Goal: Transaction & Acquisition: Purchase product/service

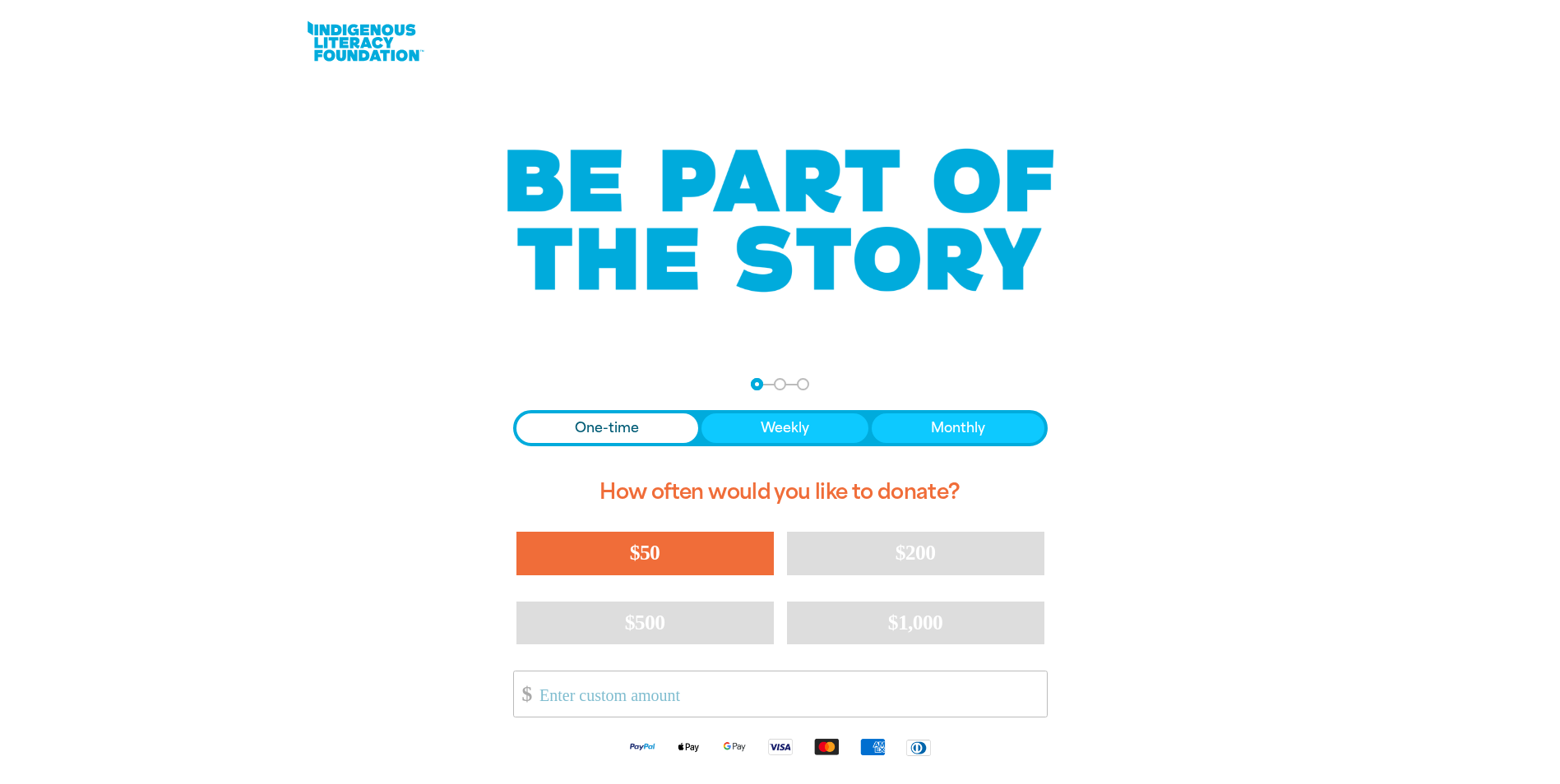
click at [644, 540] on button "$50" at bounding box center [645, 553] width 257 height 43
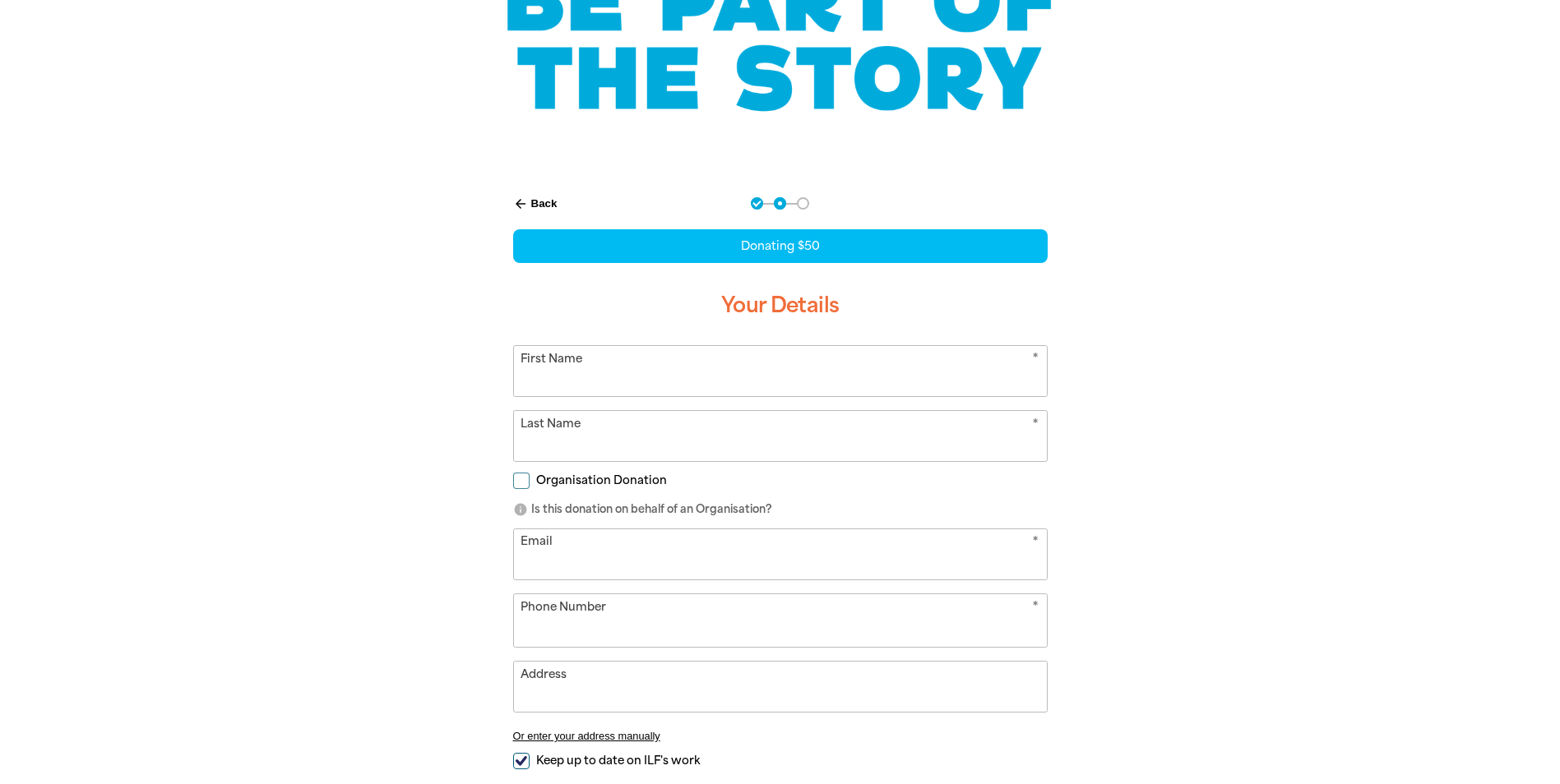
select select "AU"
click at [607, 369] on input "First Name" at bounding box center [780, 370] width 533 height 50
type input "[PERSON_NAME]"
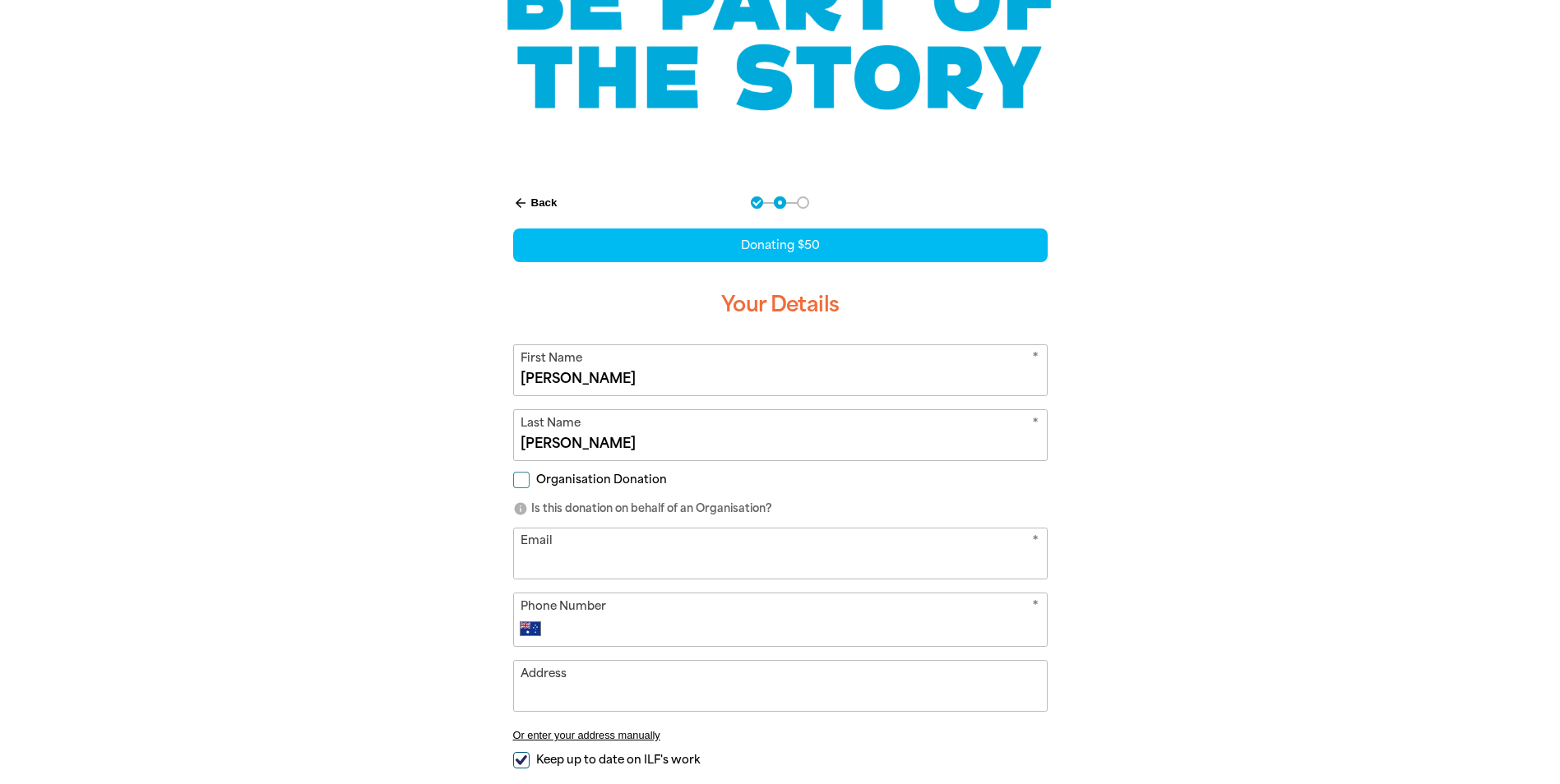
type input "[PERSON_NAME][EMAIL_ADDRESS][PERSON_NAME][DOMAIN_NAME]"
type input "[PHONE_NUMBER]"
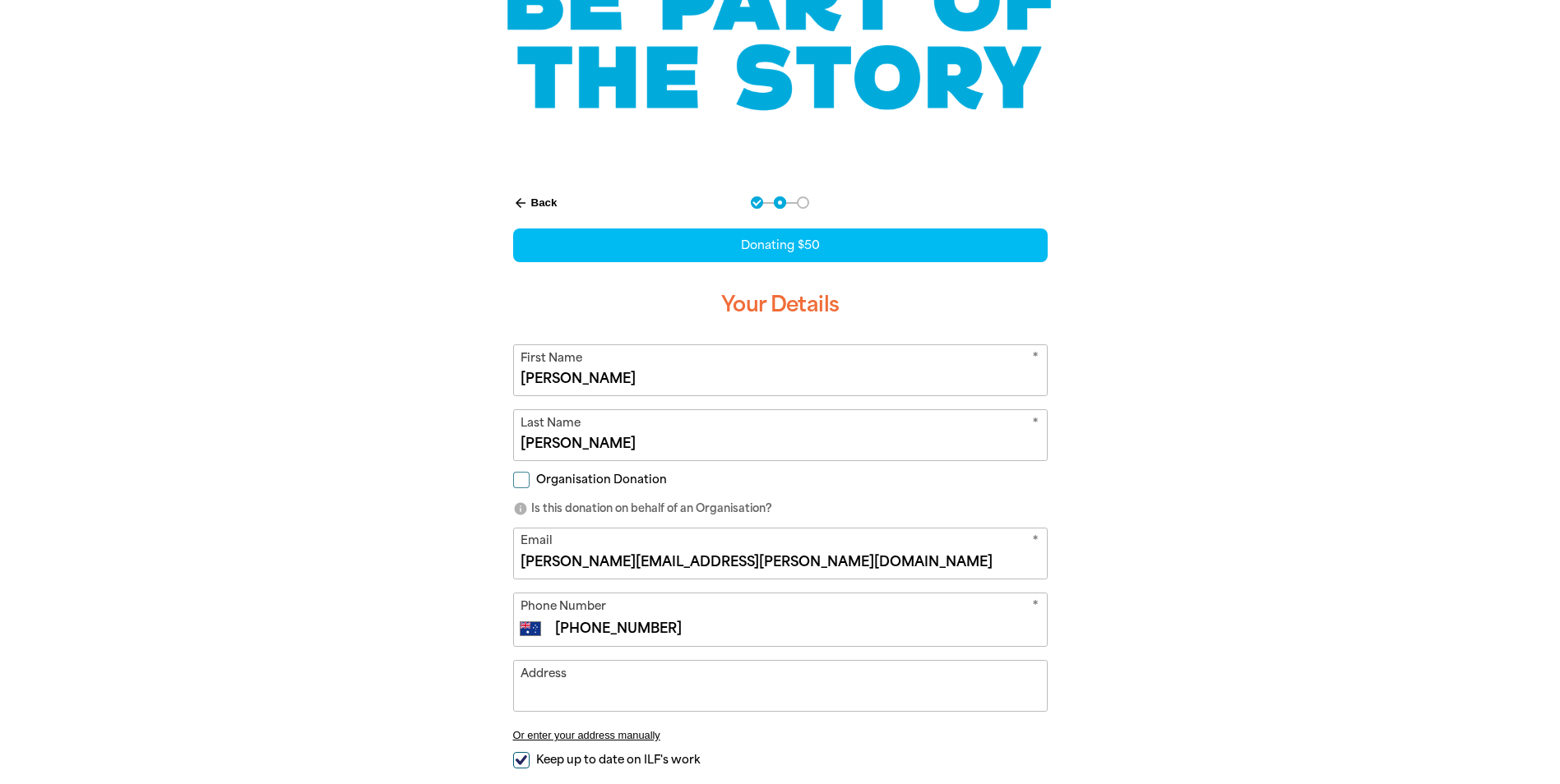
type input "[STREET_ADDRESS][PERSON_NAME]"
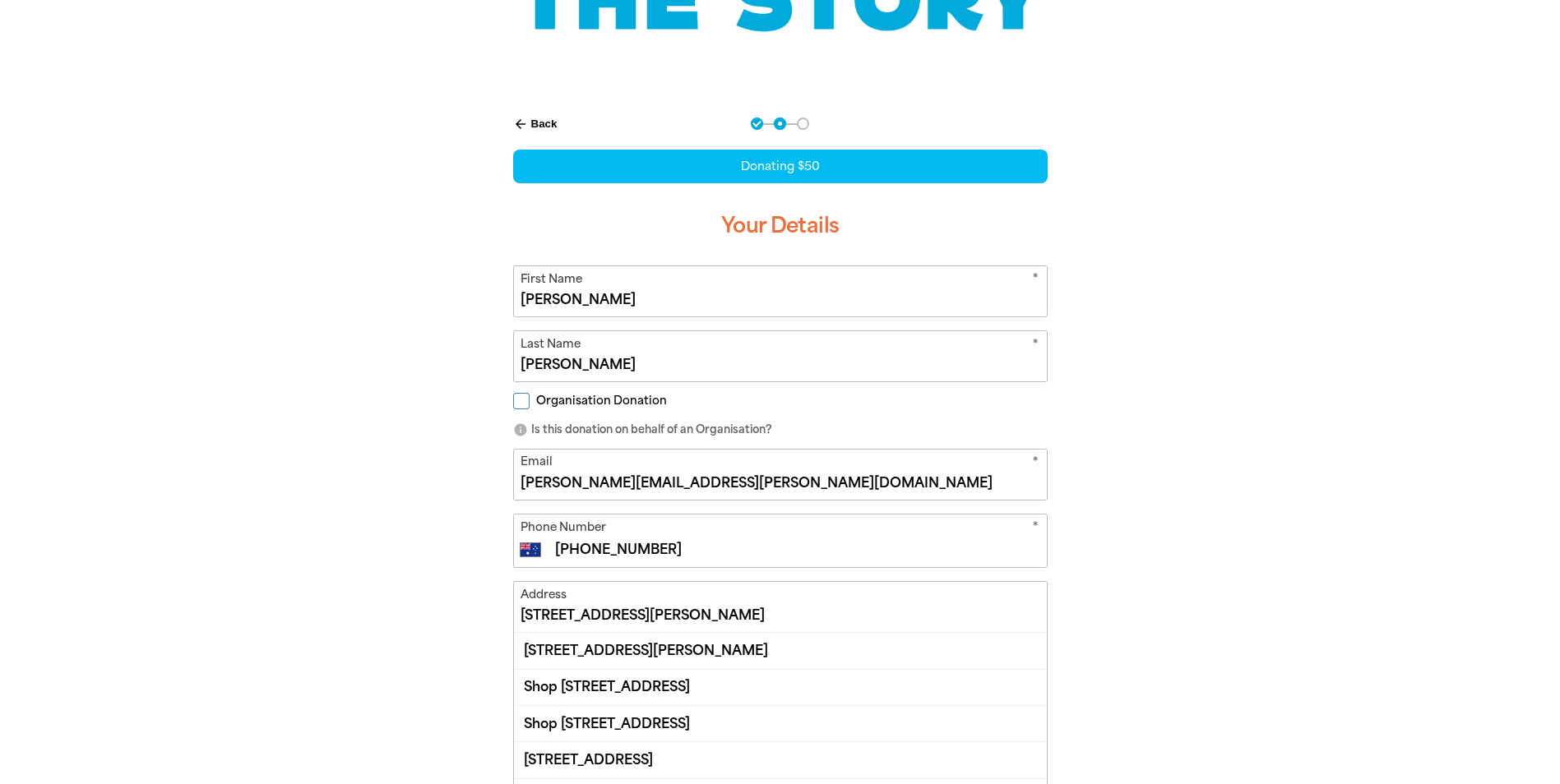
scroll to position [291, 0]
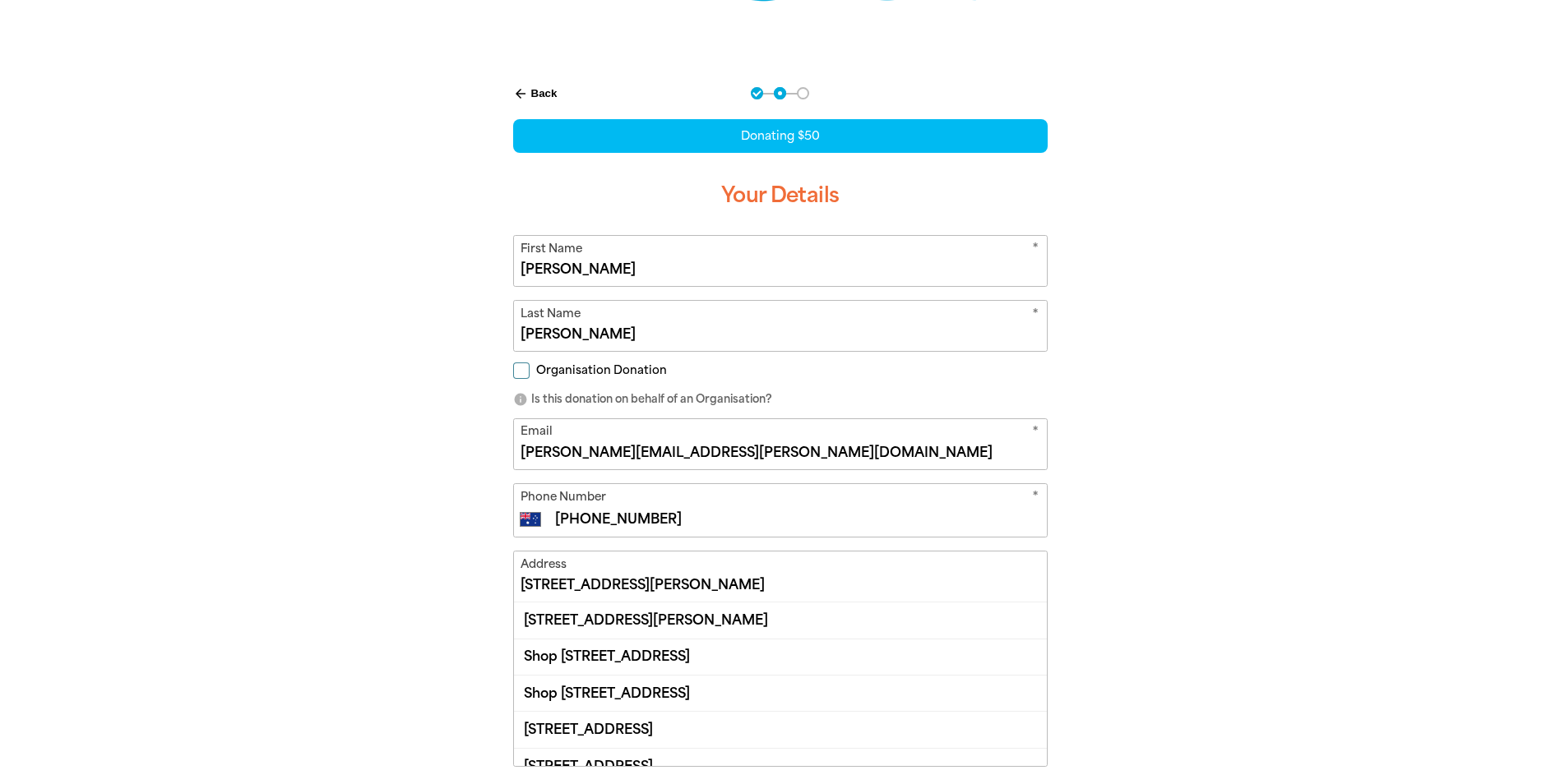
drag, startPoint x: 563, startPoint y: 450, endPoint x: 788, endPoint y: 487, distance: 228.0
click at [788, 487] on form "* First Name [PERSON_NAME] * Last Name [PERSON_NAME] Organisation Donation info…" at bounding box center [780, 564] width 534 height 658
type input "[EMAIL_ADDRESS][DOMAIN_NAME]"
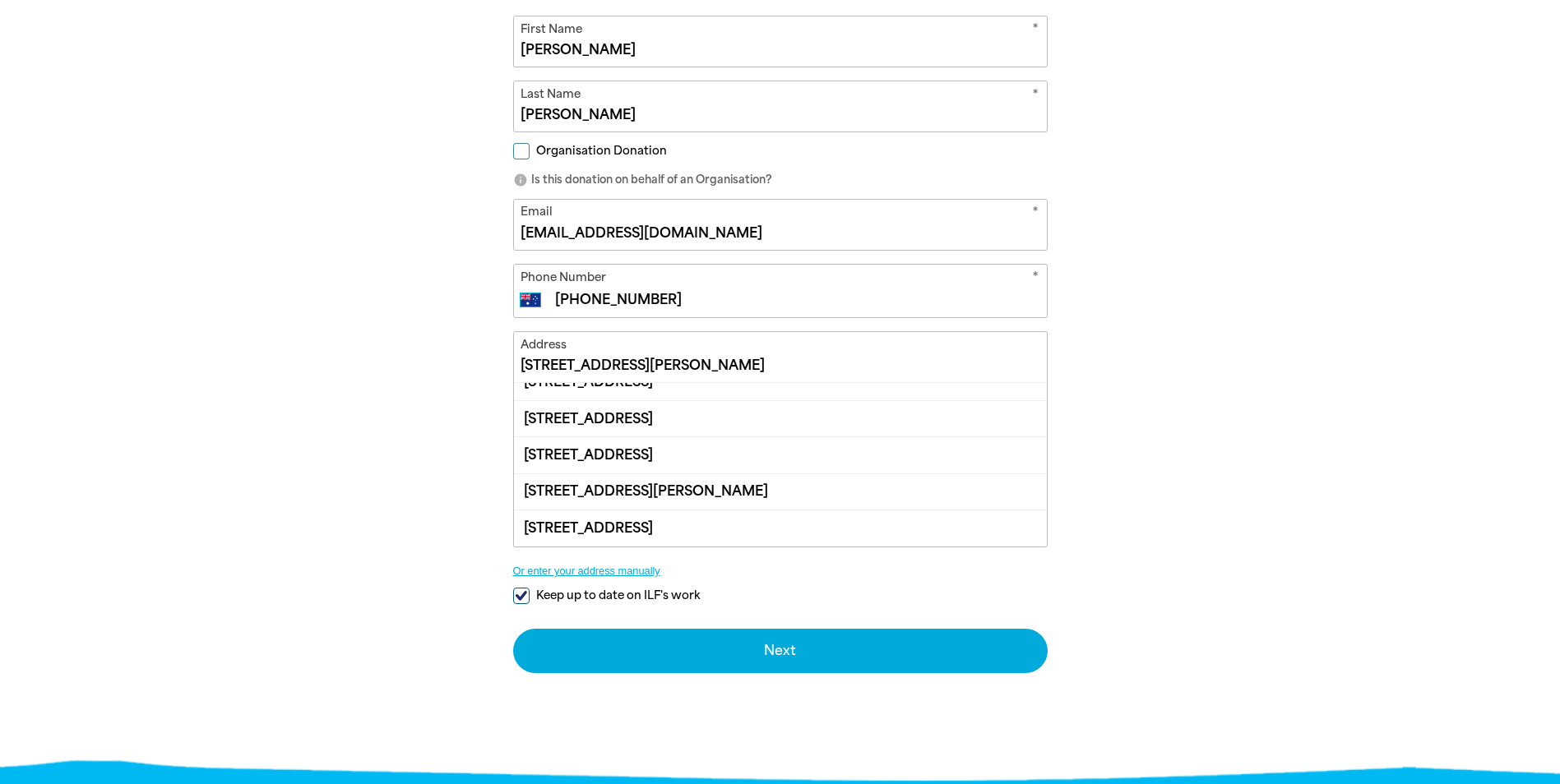
scroll to position [201, 0]
click at [581, 568] on button "Or enter your address manually" at bounding box center [780, 571] width 534 height 12
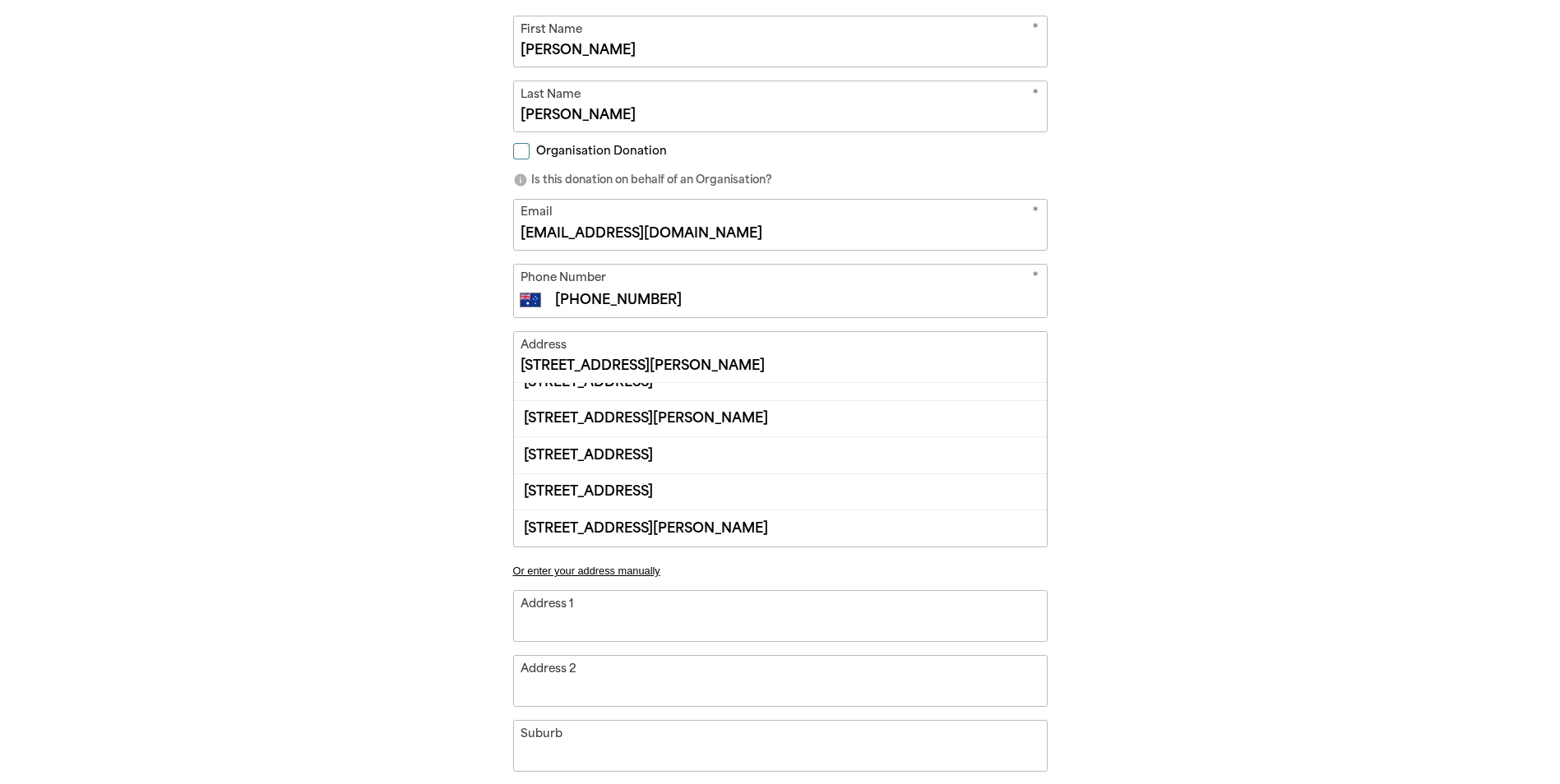
click at [604, 627] on input "Address 1" at bounding box center [780, 615] width 533 height 50
type input "u"
type input "u4"
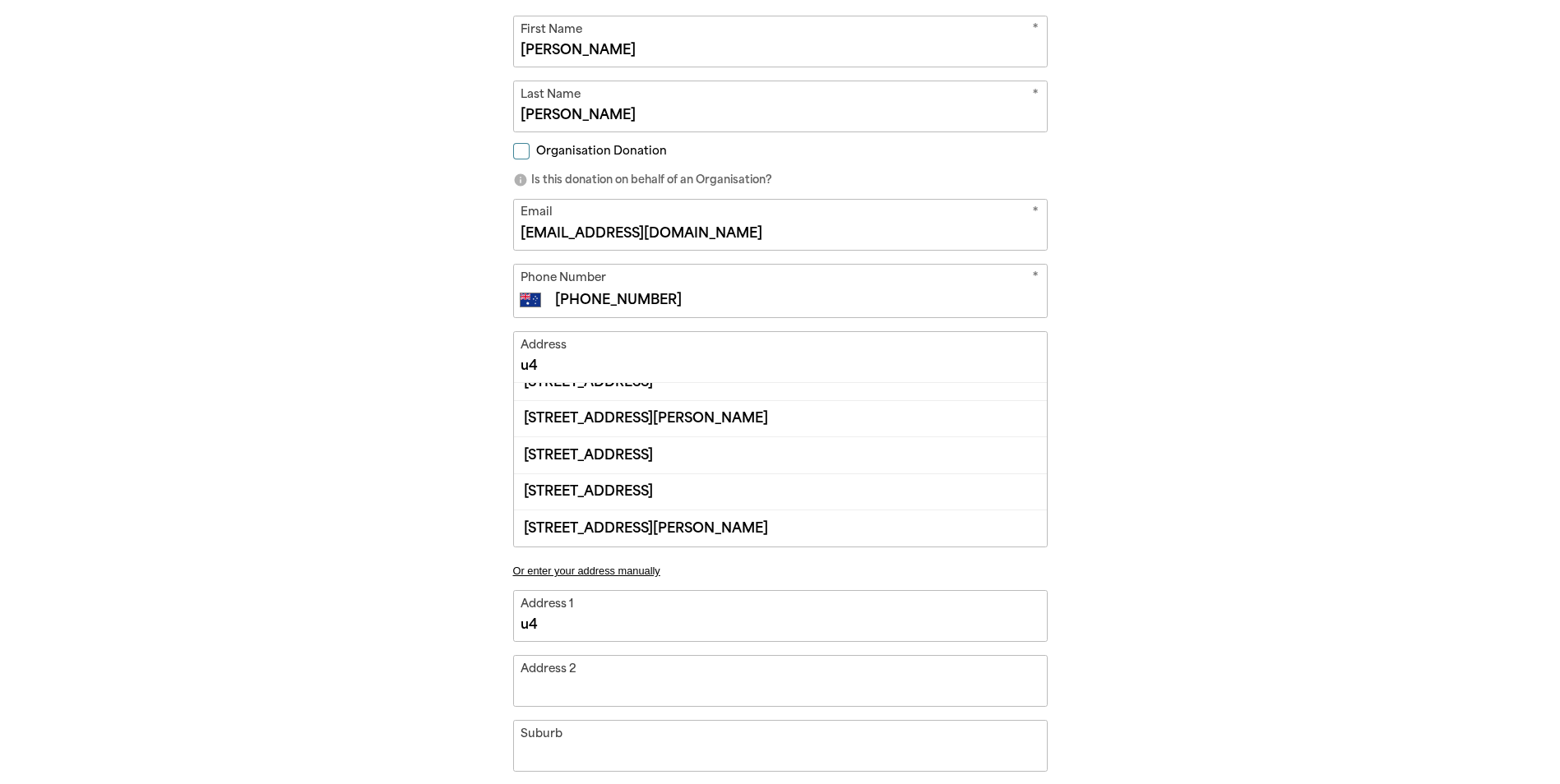
click at [575, 688] on input "Address 2" at bounding box center [780, 681] width 533 height 50
type input "u4 4"
type input "4"
type input "u4 42"
type input "42"
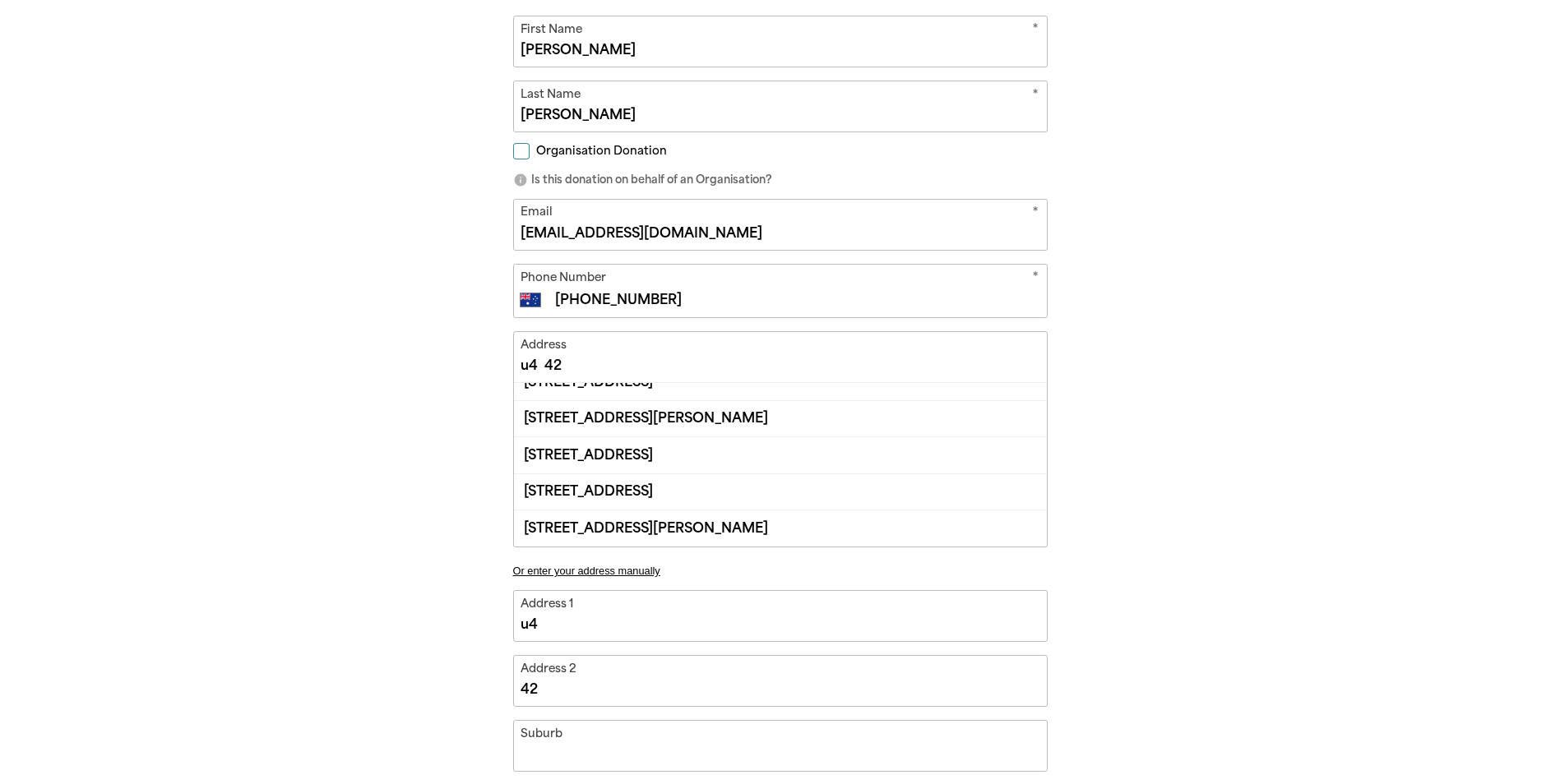
type input "u4 42A"
type input "42A"
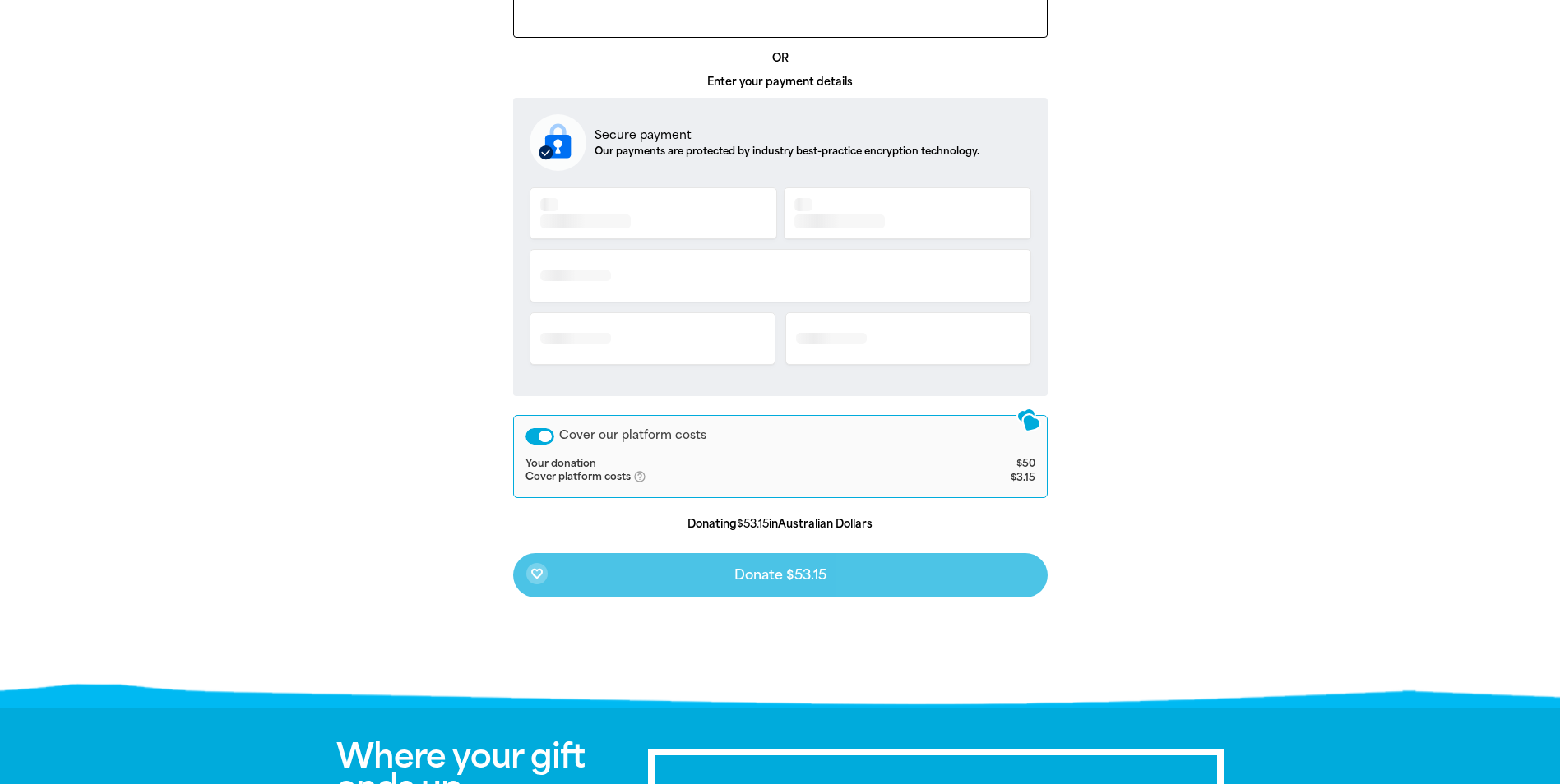
scroll to position [385, 0]
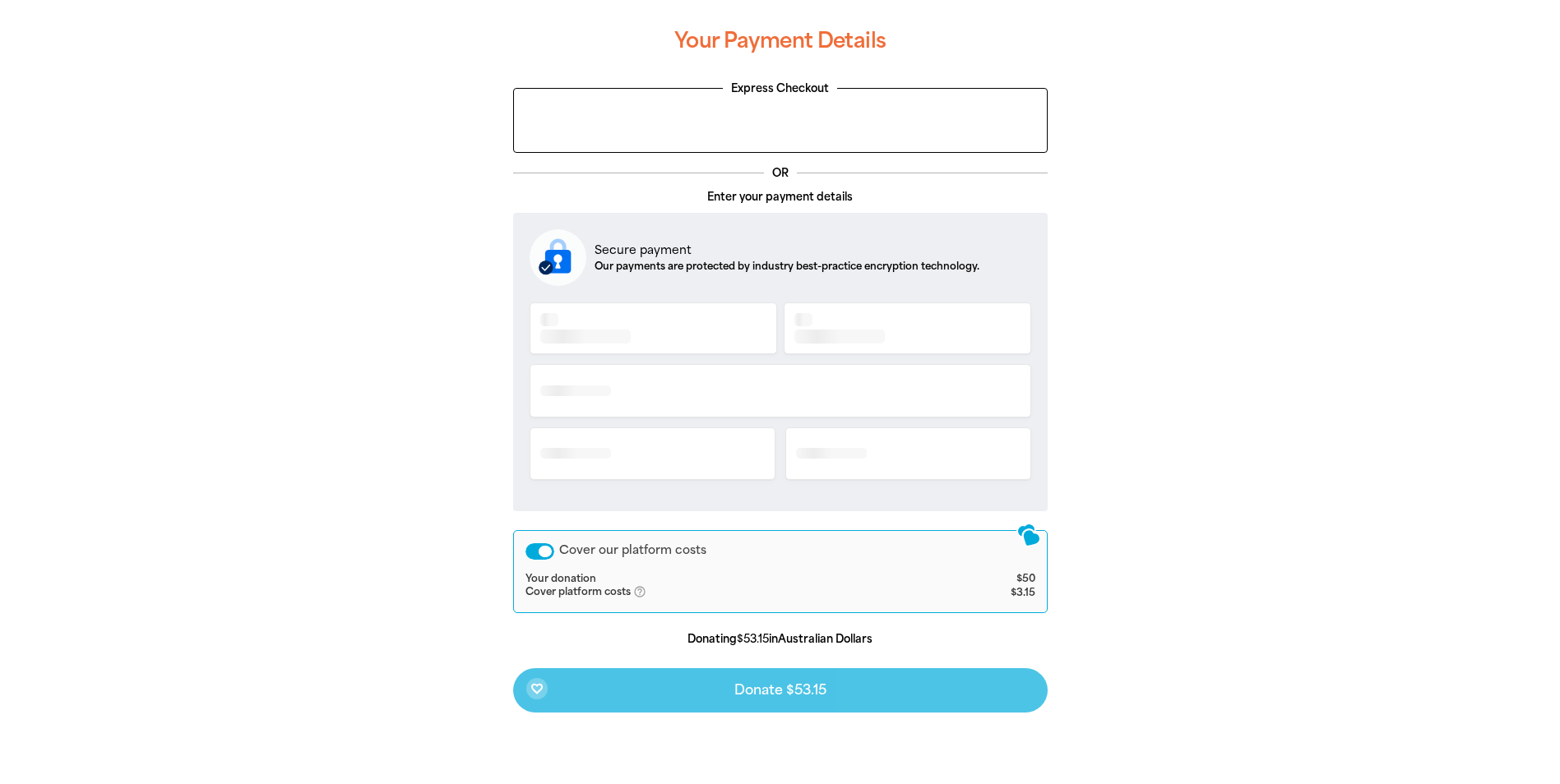
type input "u4 42A n"
type input "42A n"
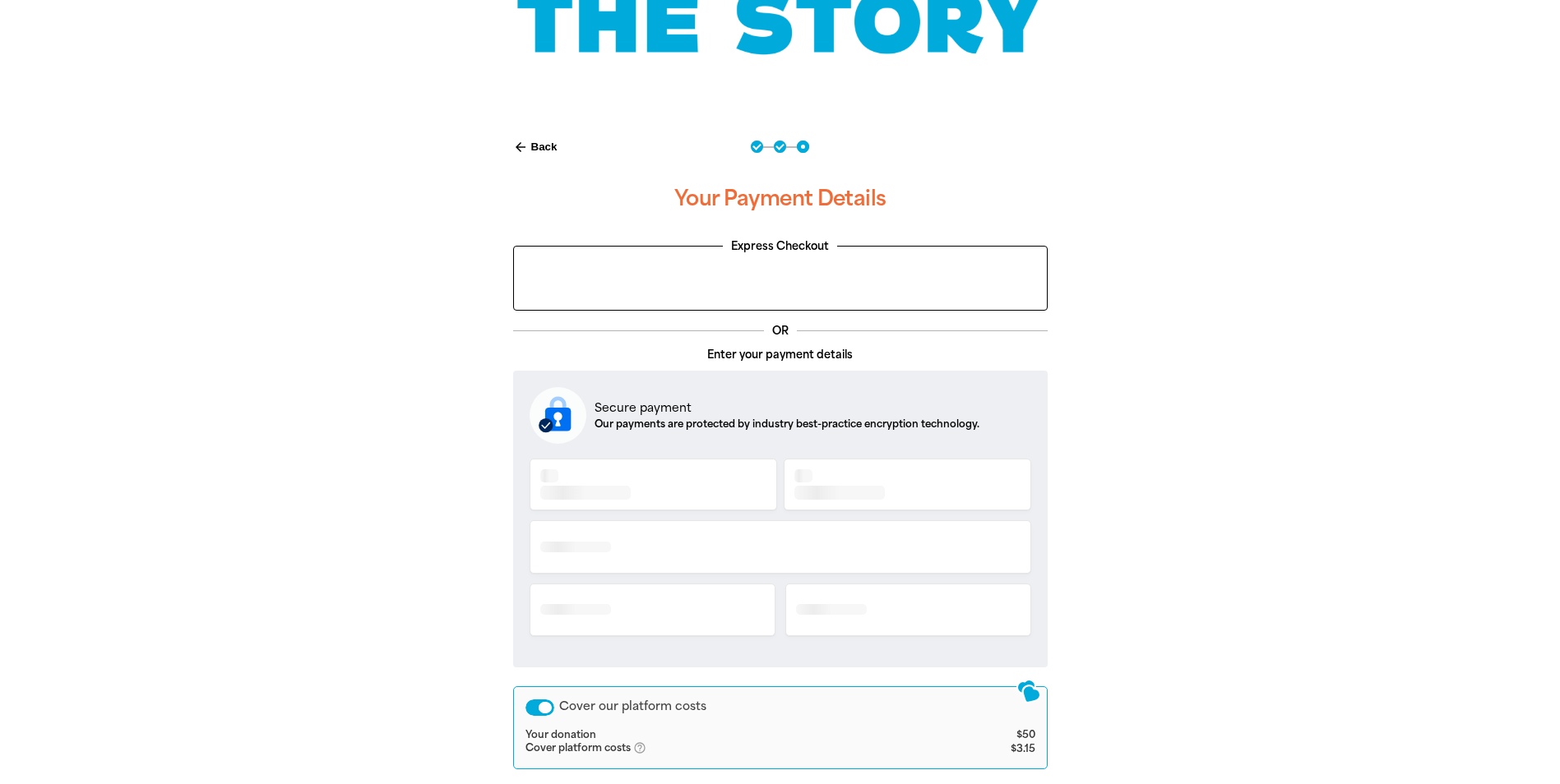
scroll to position [57, 0]
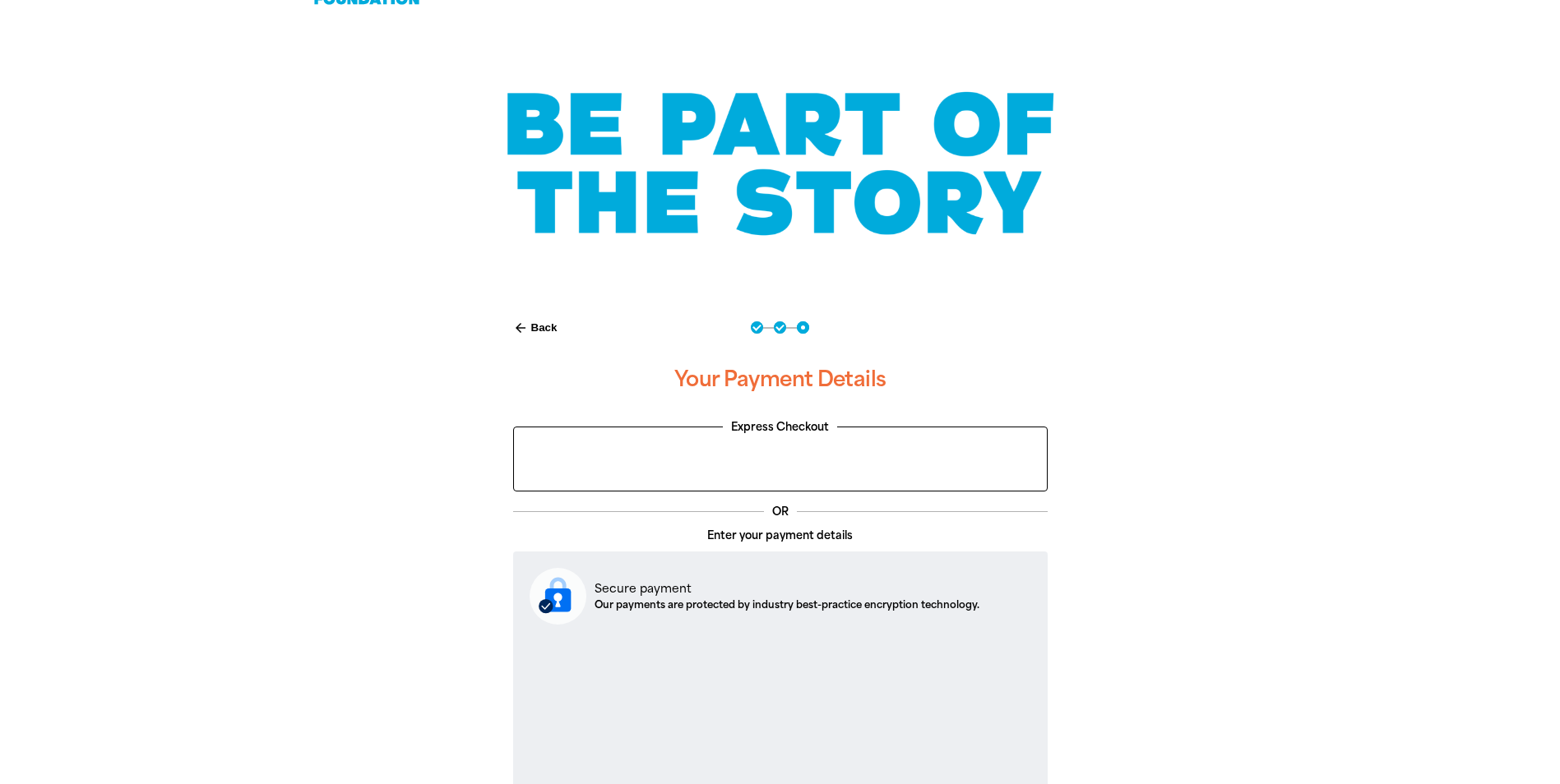
drag, startPoint x: 538, startPoint y: 316, endPoint x: 530, endPoint y: 325, distance: 12.0
click at [538, 317] on button "arrow_back Back" at bounding box center [535, 327] width 58 height 28
select select "AU"
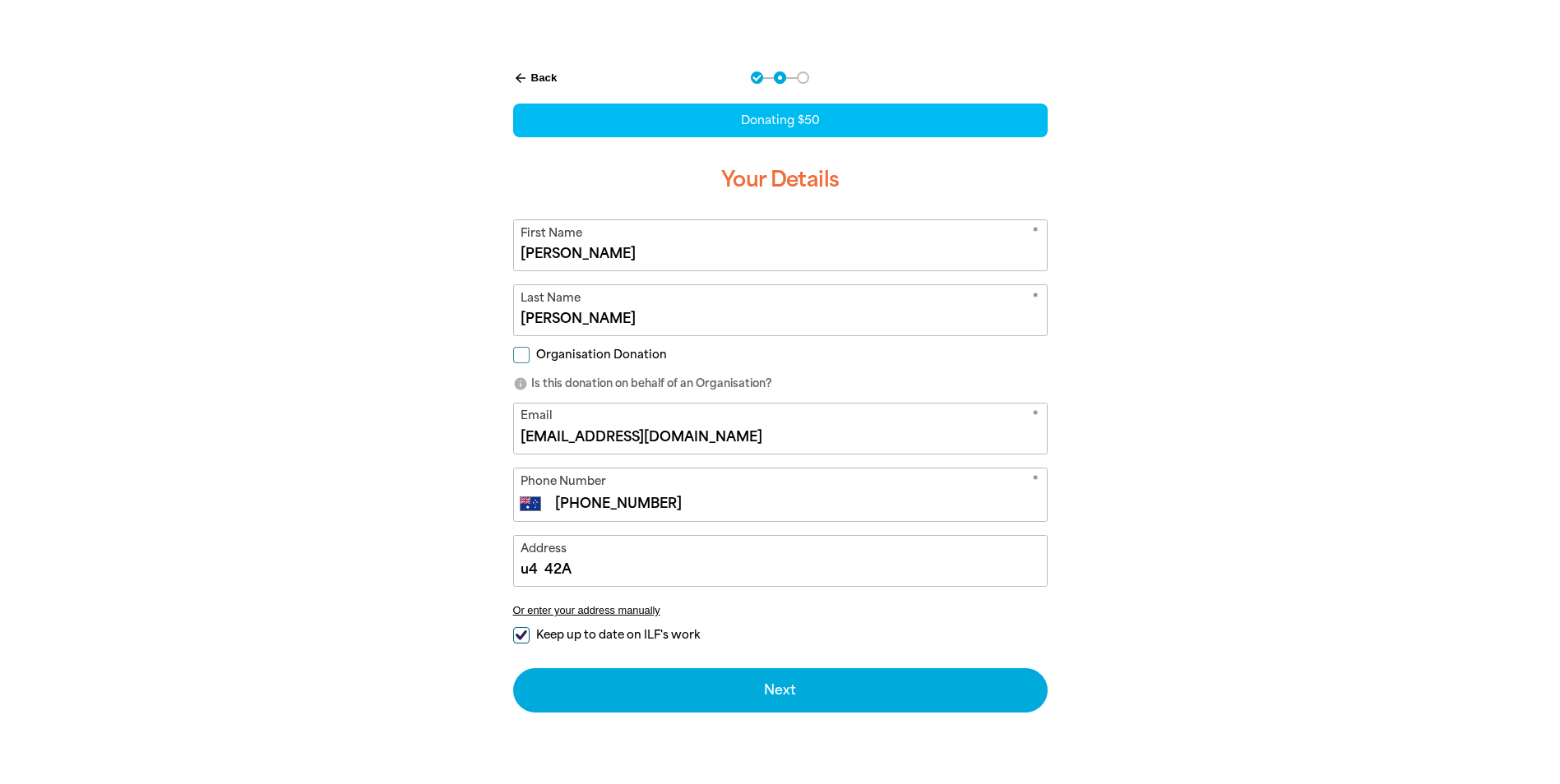
scroll to position [343, 0]
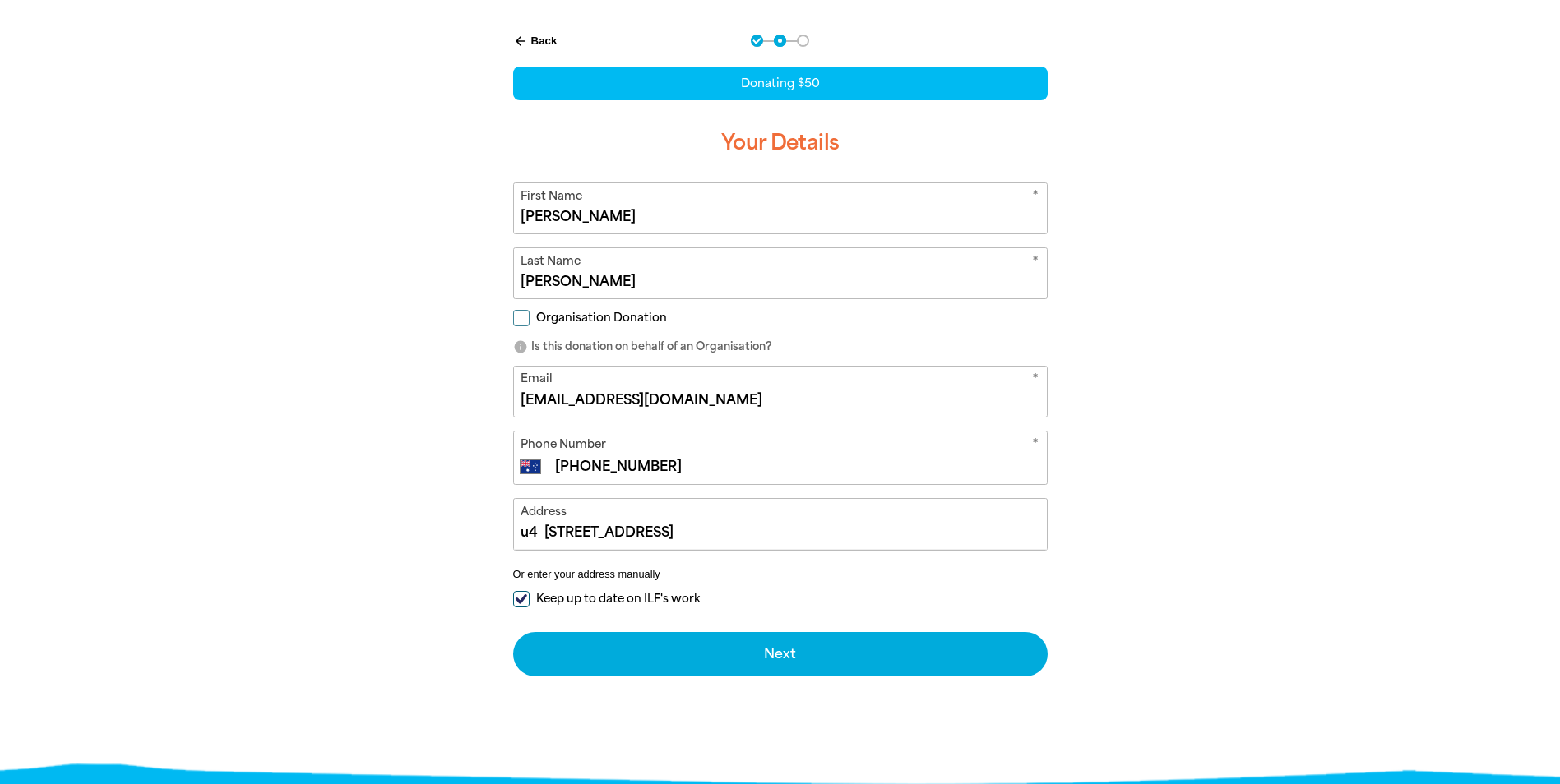
click at [680, 527] on input "u4 [STREET_ADDRESS]" at bounding box center [780, 523] width 533 height 50
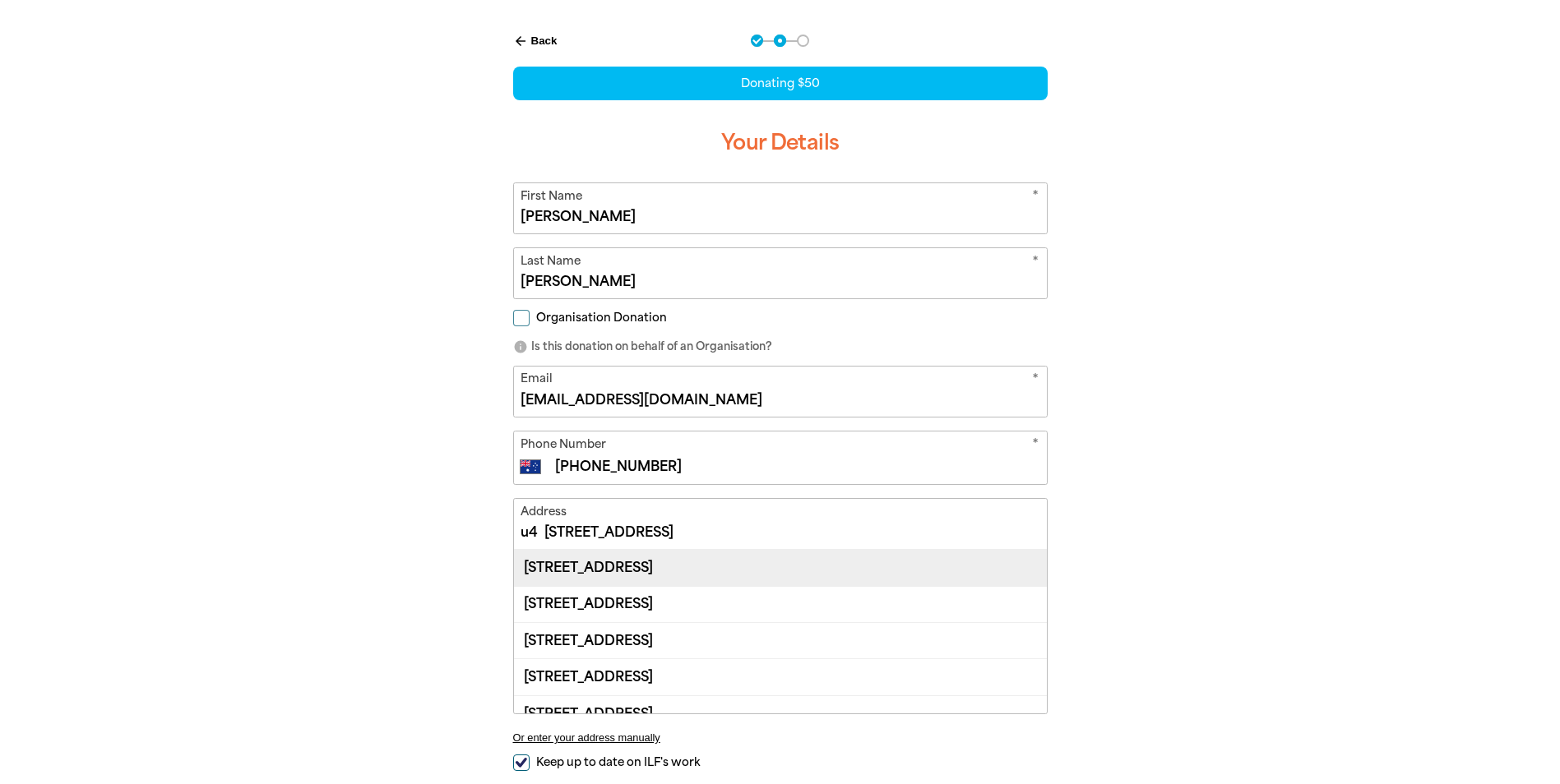
click at [666, 558] on div "[STREET_ADDRESS]" at bounding box center [780, 567] width 533 height 35
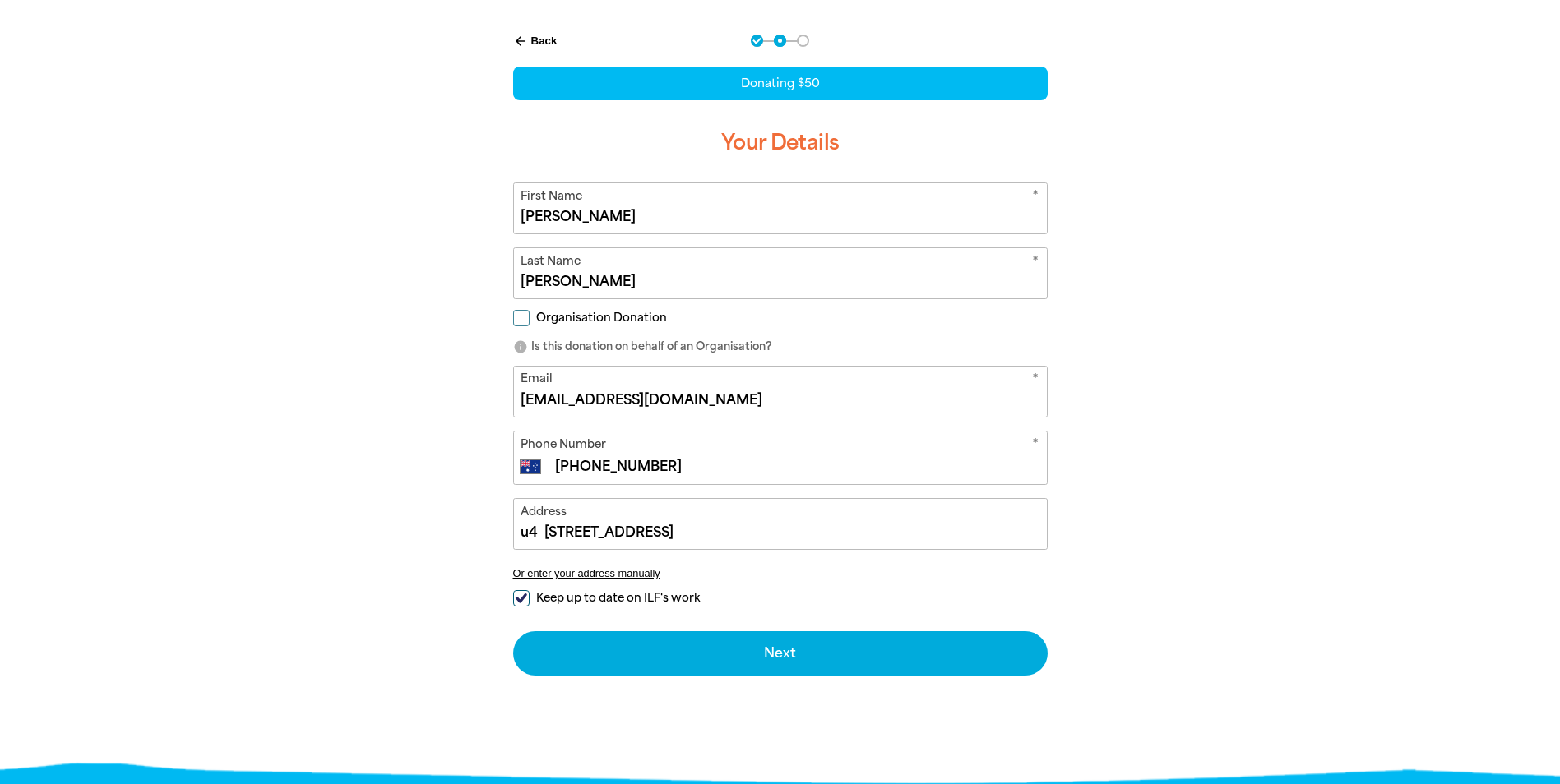
type input "[STREET_ADDRESS]"
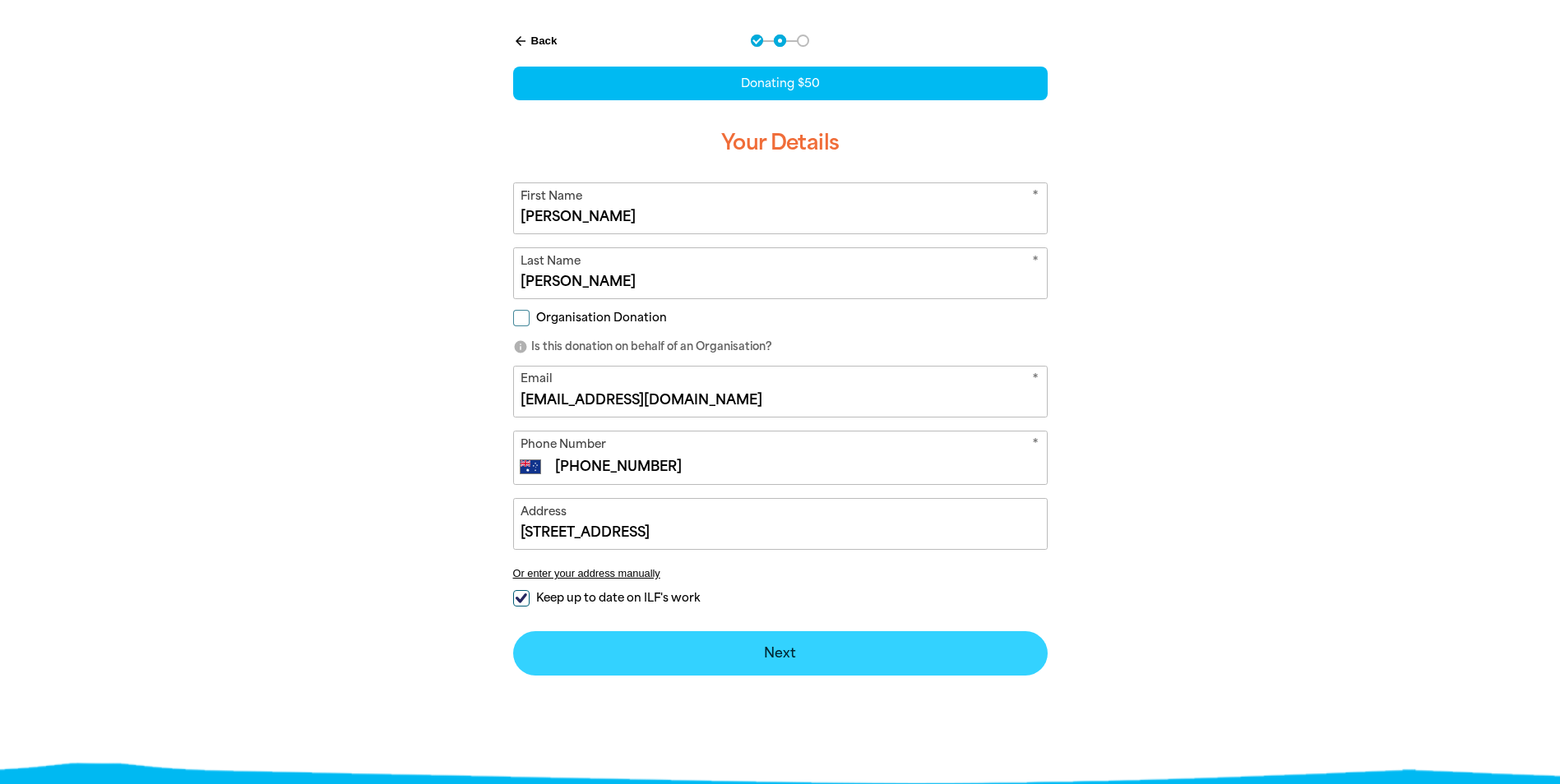
click at [780, 656] on button "Next chevron_right" at bounding box center [780, 654] width 534 height 44
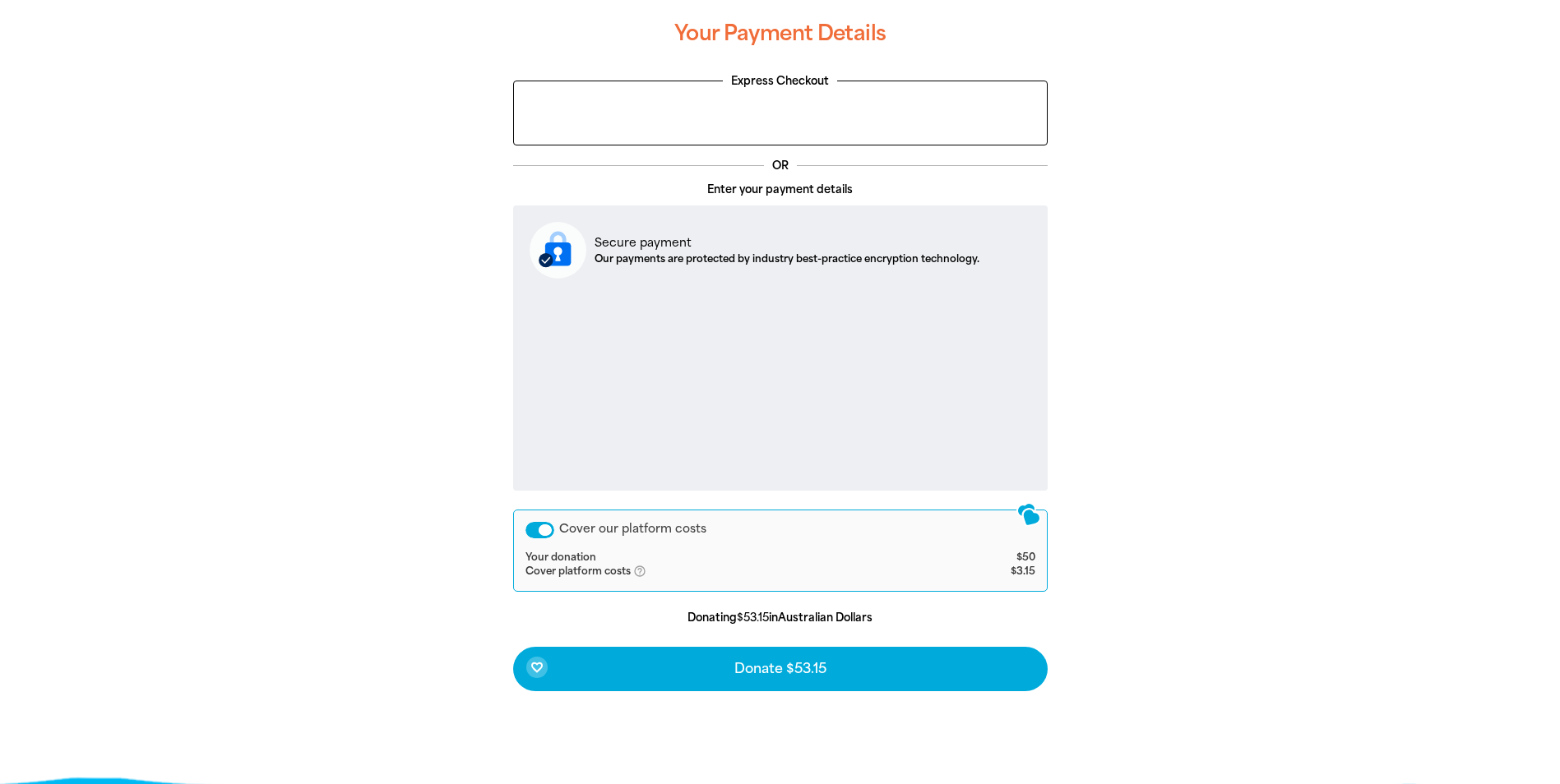
scroll to position [453, 0]
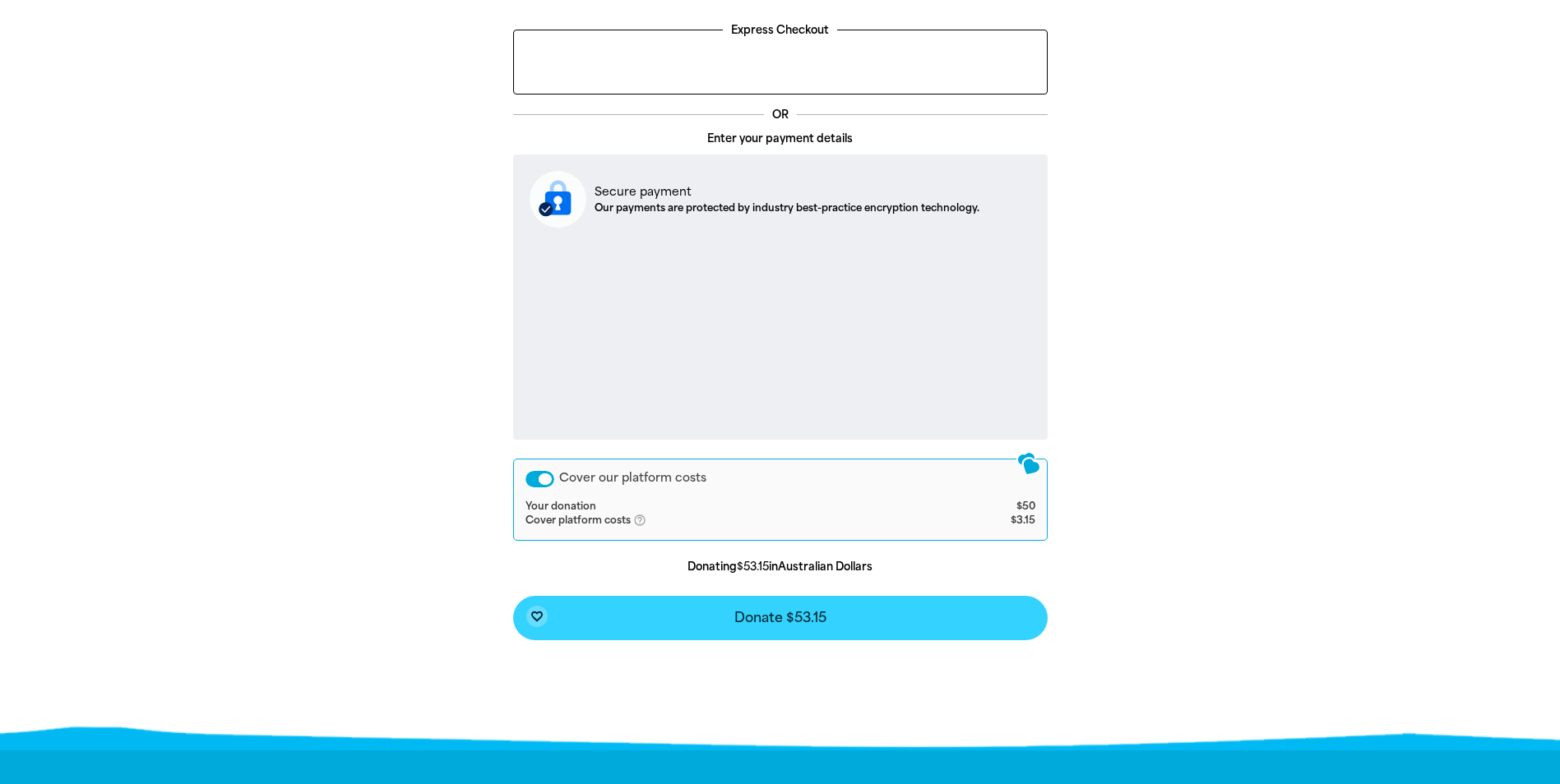
click at [889, 609] on button "favorite_border Donate $53.15" at bounding box center [780, 618] width 534 height 44
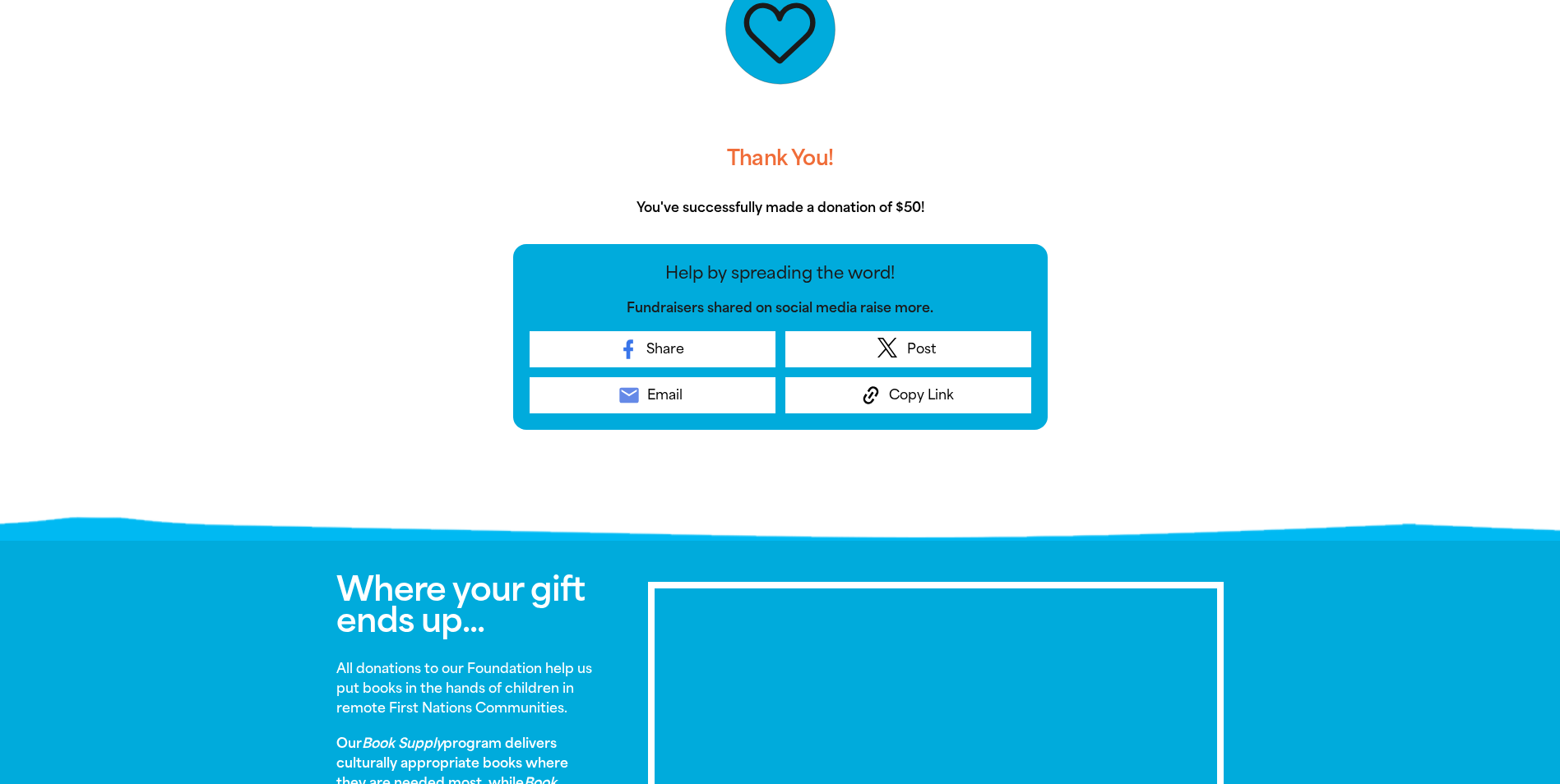
scroll to position [672, 0]
